Goal: Task Accomplishment & Management: Manage account settings

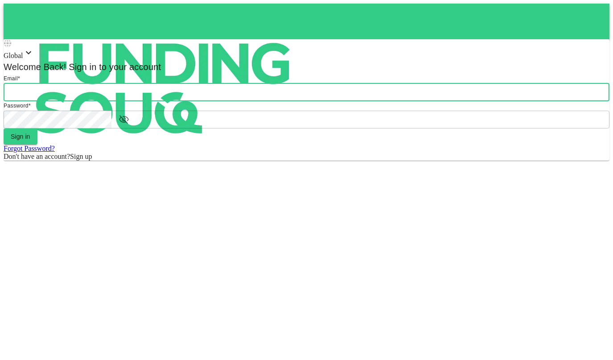
type input "[EMAIL_ADDRESS][DOMAIN_NAME]"
click at [37, 145] on button "Sign in" at bounding box center [21, 136] width 34 height 16
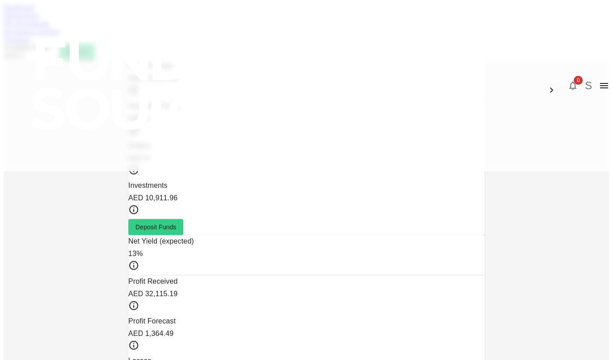
click at [570, 82] on icon "button" at bounding box center [573, 86] width 7 height 9
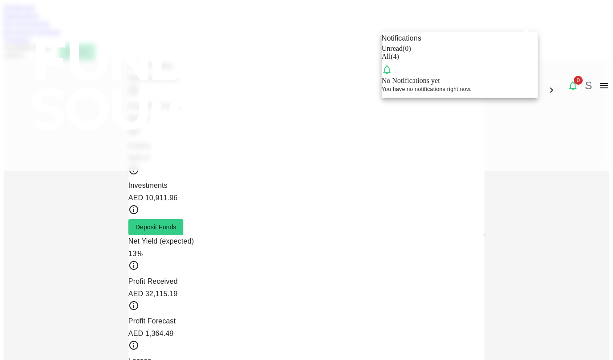
click at [399, 60] on span "( 4 )" at bounding box center [395, 57] width 8 height 8
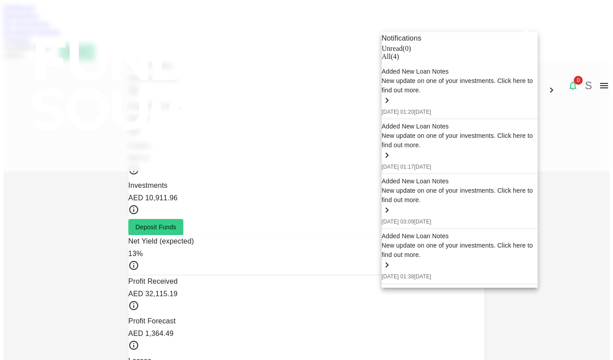
click at [391, 60] on span "All" at bounding box center [386, 57] width 9 height 8
click at [503, 25] on div at bounding box center [306, 180] width 613 height 360
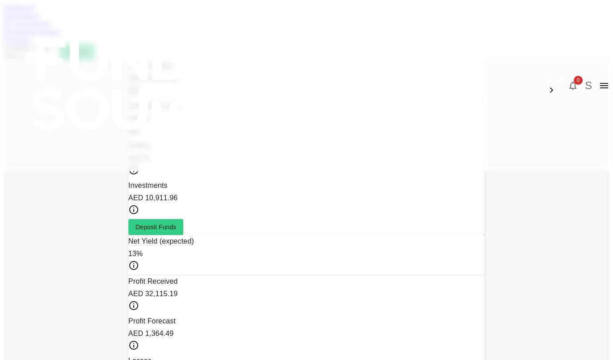
click at [582, 79] on button "S" at bounding box center [588, 85] width 13 height 13
click at [372, 46] on div at bounding box center [306, 180] width 613 height 360
click at [39, 19] on link "Marketplace" at bounding box center [22, 16] width 36 height 8
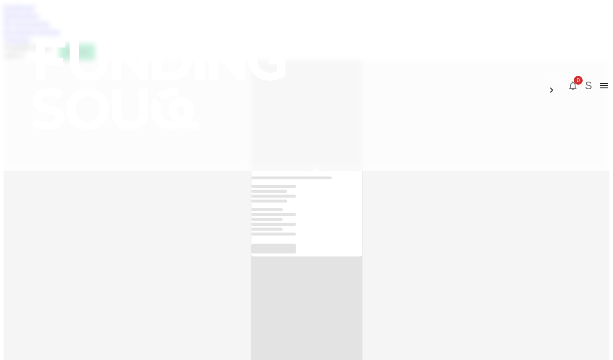
click at [166, 40] on div "Dashboard Marketplace My Investments Investment Settings Transfers Available Fu…" at bounding box center [307, 32] width 606 height 56
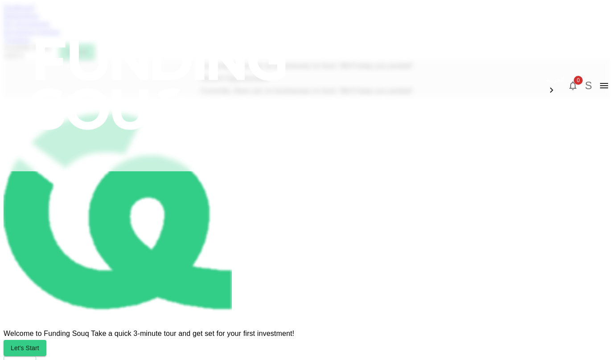
click at [50, 27] on link "My Investments" at bounding box center [27, 24] width 46 height 8
